Goal: Task Accomplishment & Management: Complete application form

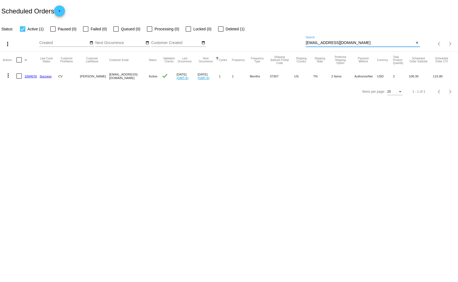
drag, startPoint x: 351, startPoint y: 41, endPoint x: 304, endPoint y: 45, distance: 46.6
click at [304, 45] on div "more_vert Sep Jan Feb Mar [DATE]" at bounding box center [229, 41] width 458 height 19
paste input "dlsobol@mhpiinc"
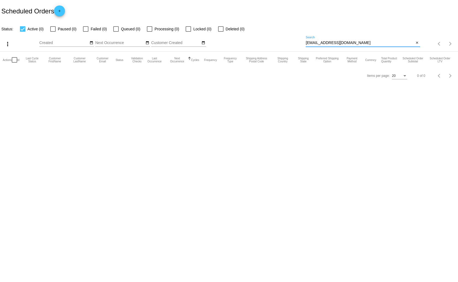
type input "[EMAIL_ADDRESS][DOMAIN_NAME]"
drag, startPoint x: 335, startPoint y: 44, endPoint x: 306, endPoint y: 46, distance: 28.2
click at [306, 46] on div "[EMAIL_ADDRESS][DOMAIN_NAME] Search" at bounding box center [360, 41] width 108 height 11
click at [63, 10] on mat-icon "add" at bounding box center [59, 12] width 7 height 7
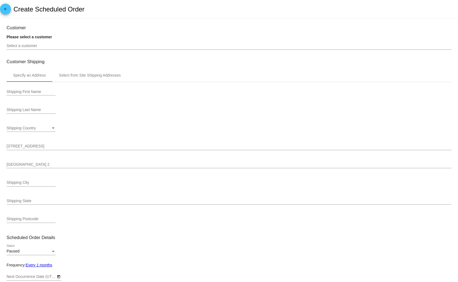
type input "[DATE]"
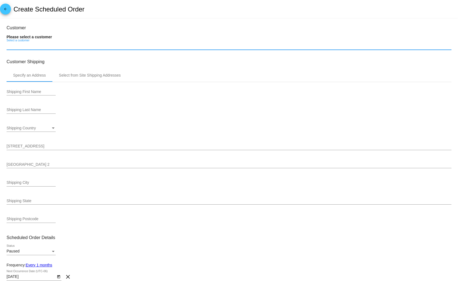
click at [26, 46] on input "Select a customer" at bounding box center [229, 46] width 445 height 4
paste input "[EMAIL_ADDRESS][DOMAIN_NAME]"
type input "[EMAIL_ADDRESS][DOMAIN_NAME]"
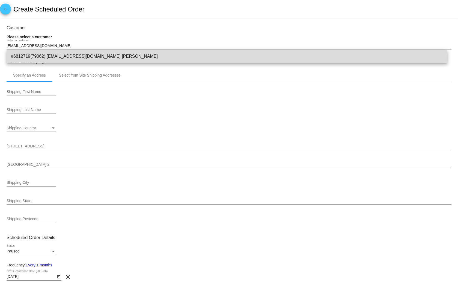
click at [101, 56] on span "#6812719(79062) [EMAIL_ADDRESS][DOMAIN_NAME] [PERSON_NAME]" at bounding box center [227, 56] width 432 height 13
type input "[PERSON_NAME]"
type input "[STREET_ADDRESS]"
type input "[PERSON_NAME]"
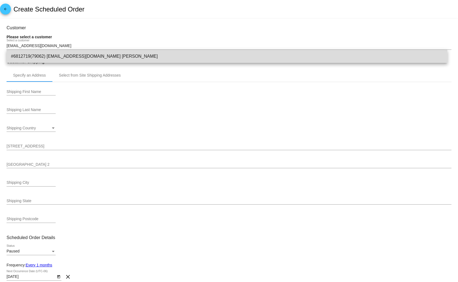
type input "32327"
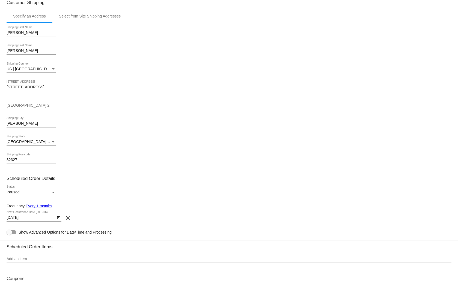
scroll to position [82, 0]
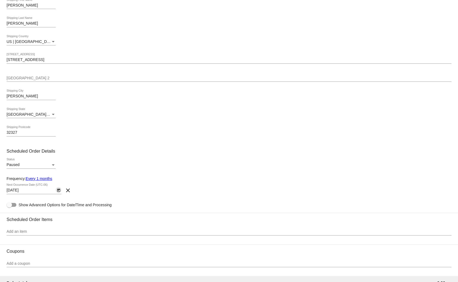
click at [59, 190] on icon "Open calendar" at bounding box center [59, 190] width 4 height 7
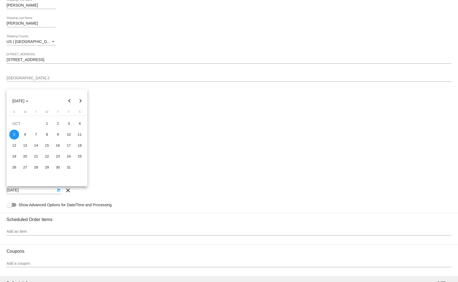
click at [138, 107] on div at bounding box center [229, 141] width 458 height 282
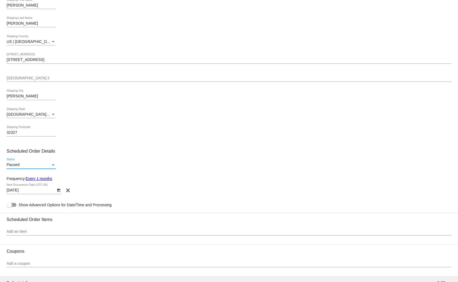
click at [53, 166] on div "Status" at bounding box center [53, 165] width 5 height 4
click at [48, 156] on span "Active" at bounding box center [31, 152] width 49 height 11
click at [171, 161] on div "Active Status" at bounding box center [229, 166] width 445 height 16
click at [41, 178] on link "Every 1 months" at bounding box center [39, 178] width 26 height 4
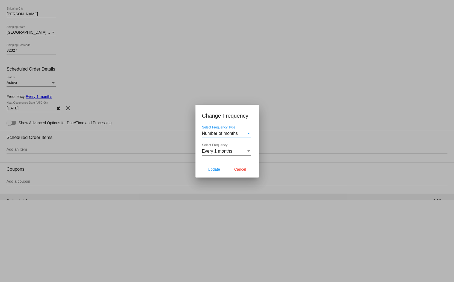
click at [247, 151] on div "Select Frequency" at bounding box center [248, 151] width 5 height 5
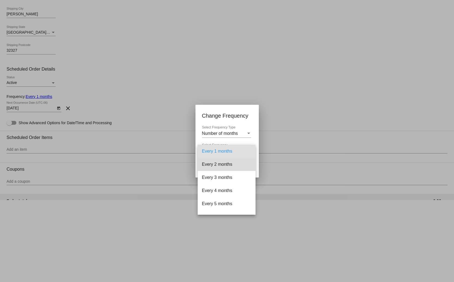
click at [238, 161] on span "Every 2 months" at bounding box center [226, 164] width 49 height 13
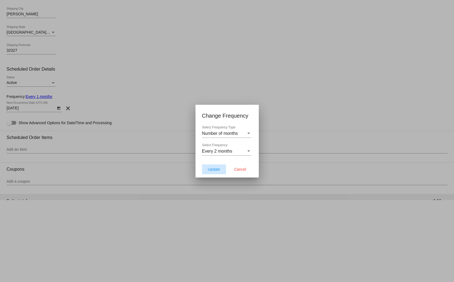
click at [216, 168] on span "Update" at bounding box center [214, 169] width 12 height 4
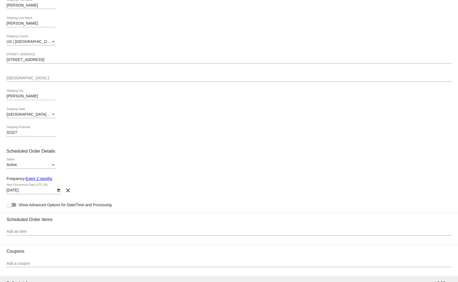
type input "[DATE]"
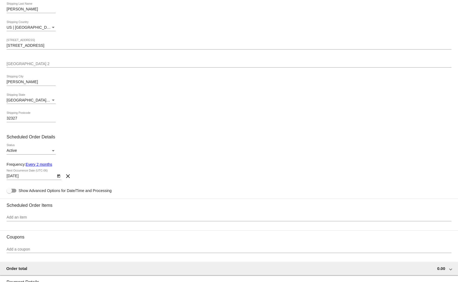
scroll to position [0, 0]
